Goal: Task Accomplishment & Management: Complete application form

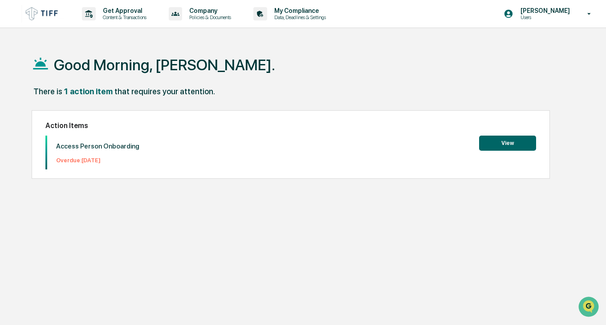
click at [503, 141] on button "View" at bounding box center [507, 143] width 57 height 15
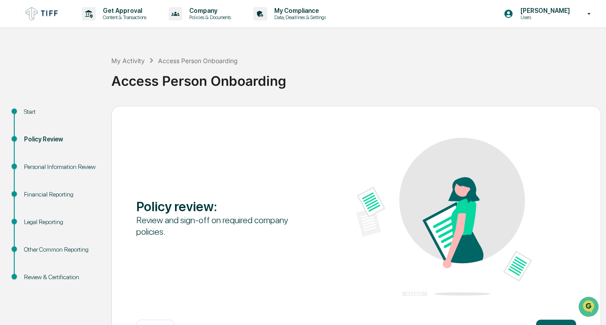
scroll to position [33, 0]
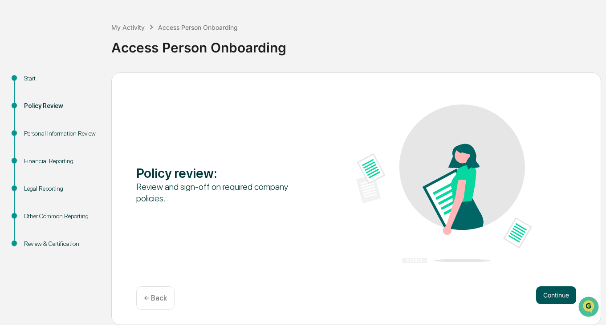
click at [547, 296] on button "Continue" at bounding box center [556, 296] width 40 height 18
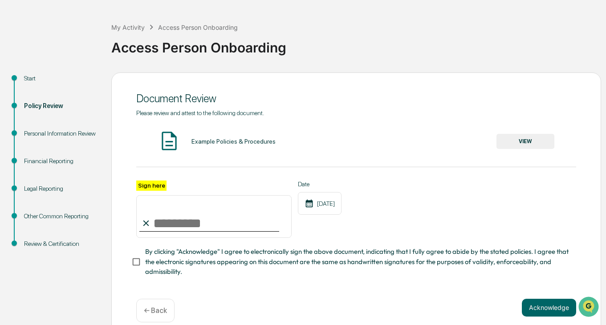
click at [189, 230] on input "Sign here" at bounding box center [213, 216] width 155 height 43
type input "*"
type input "**********"
click at [545, 312] on button "Acknowledge" at bounding box center [549, 308] width 54 height 18
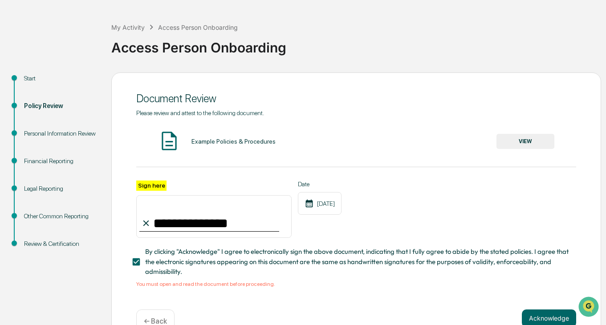
click at [523, 141] on button "VIEW" at bounding box center [525, 141] width 58 height 15
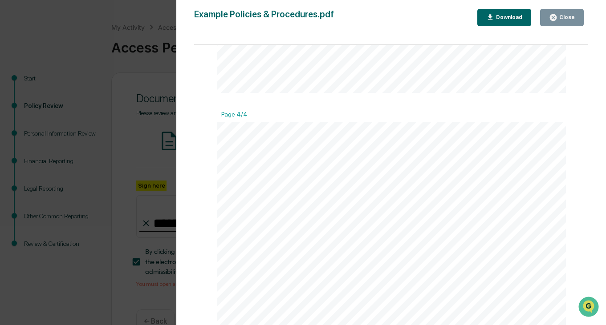
scroll to position [1387, 0]
click at [564, 13] on button "Close" at bounding box center [562, 17] width 44 height 17
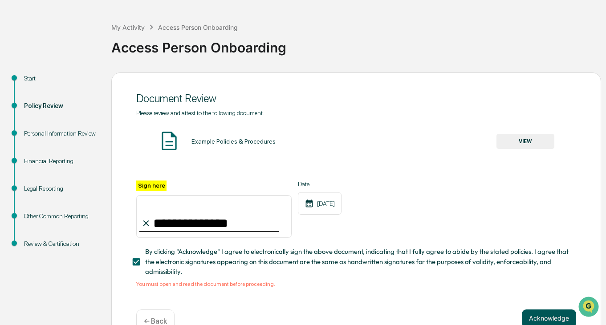
click at [532, 315] on button "Acknowledge" at bounding box center [549, 319] width 54 height 18
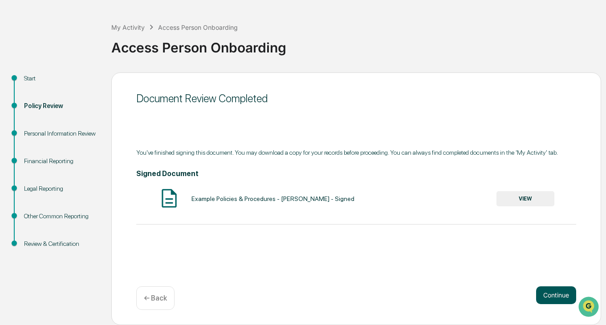
click at [553, 298] on button "Continue" at bounding box center [556, 296] width 40 height 18
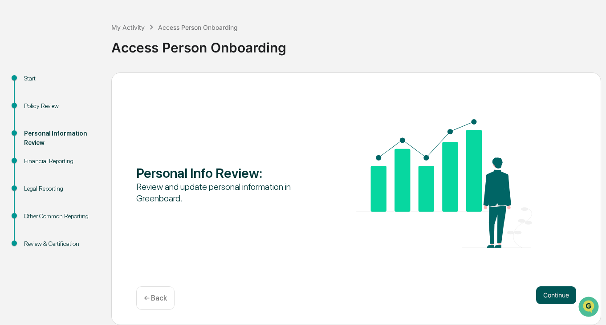
click at [560, 293] on button "Continue" at bounding box center [556, 296] width 40 height 18
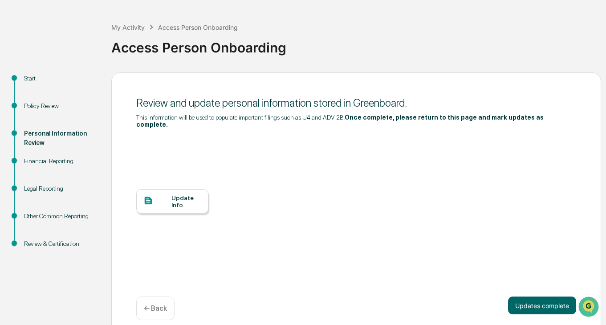
click at [190, 194] on div "Update Info" at bounding box center [186, 201] width 30 height 14
click at [530, 302] on button "Updates complete" at bounding box center [542, 306] width 68 height 18
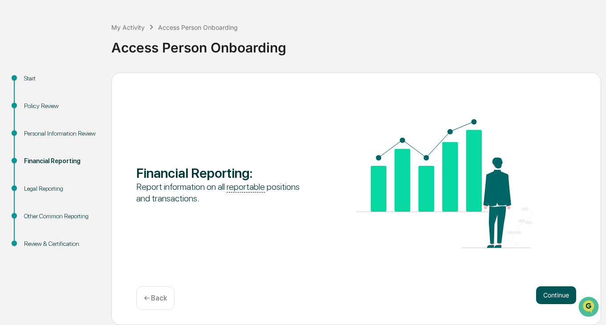
click at [552, 298] on button "Continue" at bounding box center [556, 296] width 40 height 18
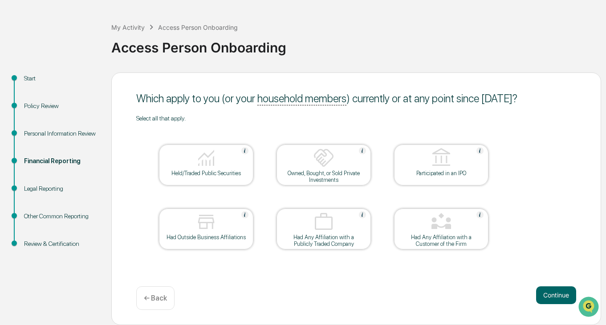
click at [552, 298] on button "Continue" at bounding box center [556, 296] width 40 height 18
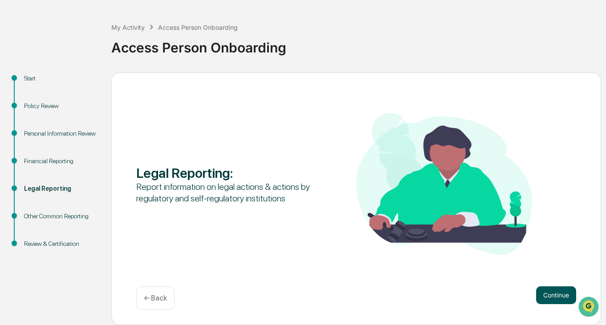
click at [552, 298] on button "Continue" at bounding box center [556, 296] width 40 height 18
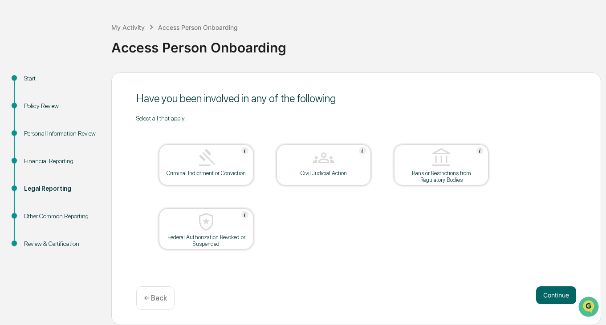
click at [552, 298] on button "Continue" at bounding box center [556, 296] width 40 height 18
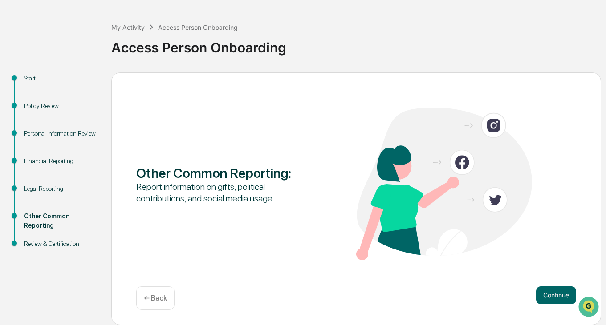
click at [552, 298] on button "Continue" at bounding box center [556, 296] width 40 height 18
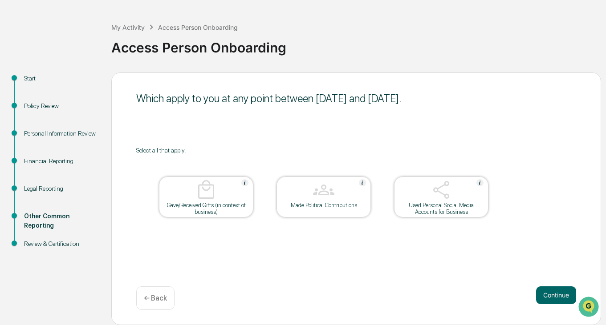
click at [552, 298] on button "Continue" at bounding box center [556, 296] width 40 height 18
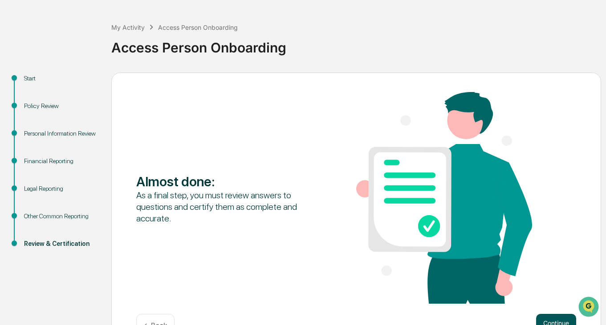
click at [556, 322] on button "Continue" at bounding box center [556, 323] width 40 height 18
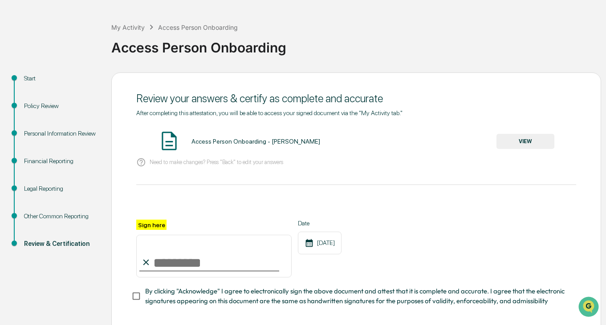
click at [517, 138] on button "VIEW" at bounding box center [525, 141] width 58 height 15
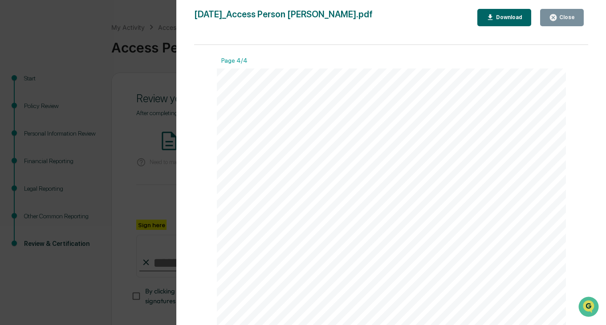
scroll to position [1576, 0]
click at [562, 20] on div "Close" at bounding box center [565, 17] width 17 height 6
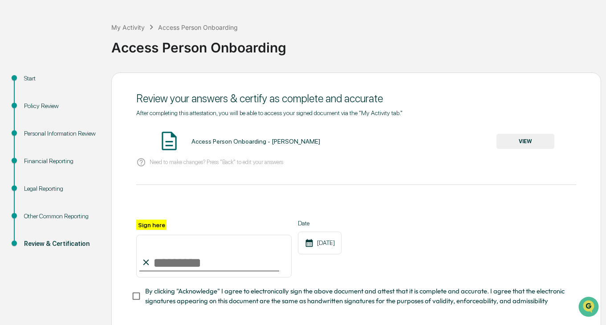
click at [181, 263] on input "Sign here" at bounding box center [213, 256] width 155 height 43
type input "**********"
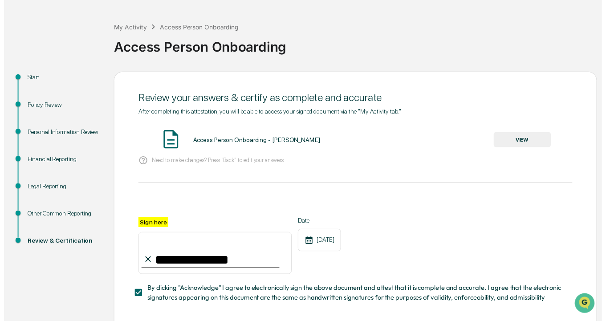
scroll to position [70, 0]
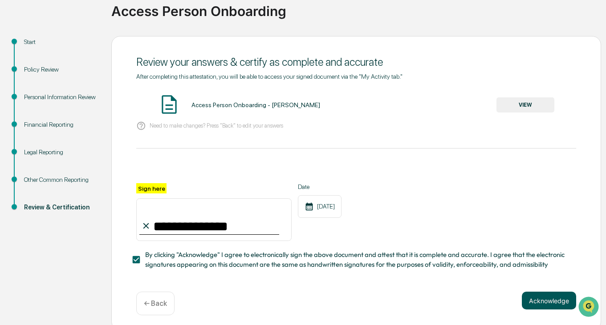
click at [558, 301] on button "Acknowledge" at bounding box center [549, 301] width 54 height 18
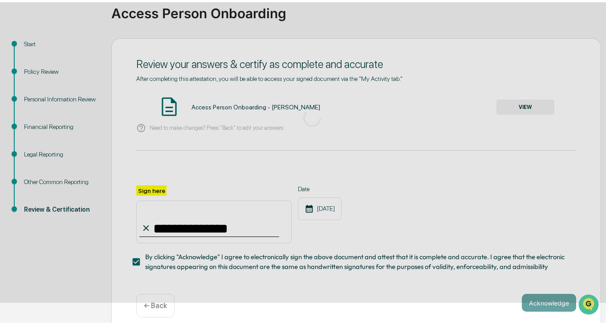
scroll to position [33, 0]
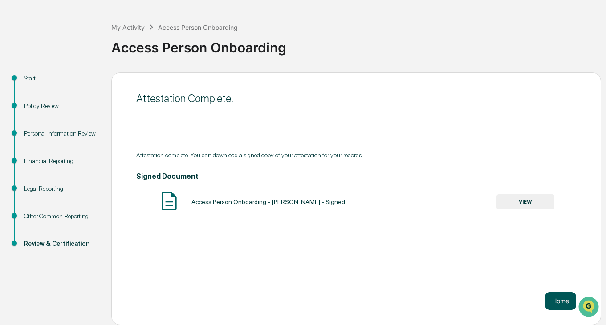
click at [559, 296] on button "Home" at bounding box center [560, 301] width 31 height 18
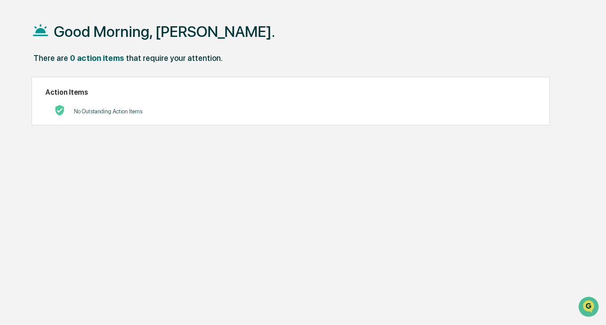
drag, startPoint x: 593, startPoint y: 0, endPoint x: 316, endPoint y: 200, distance: 341.6
click at [316, 200] on div "Good Morning, Carolyn. There are 0 action items that require your attention. Ac…" at bounding box center [304, 171] width 572 height 325
